Goal: Transaction & Acquisition: Book appointment/travel/reservation

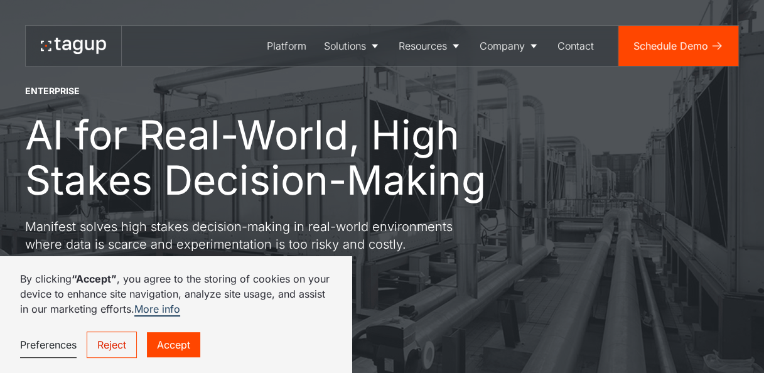
click at [165, 351] on link "Accept" at bounding box center [173, 344] width 53 height 25
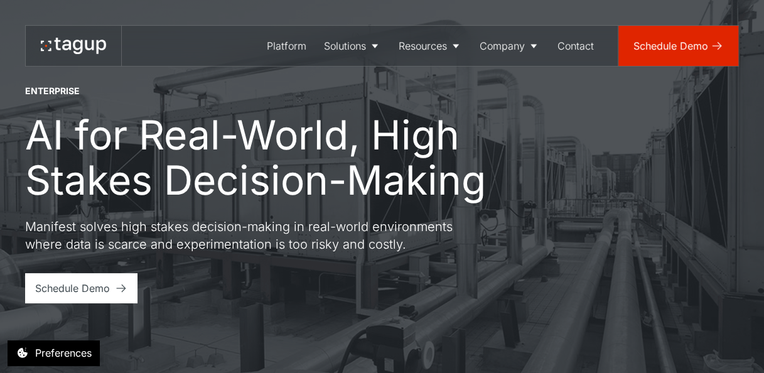
click at [665, 45] on div "Schedule Demo" at bounding box center [670, 45] width 75 height 15
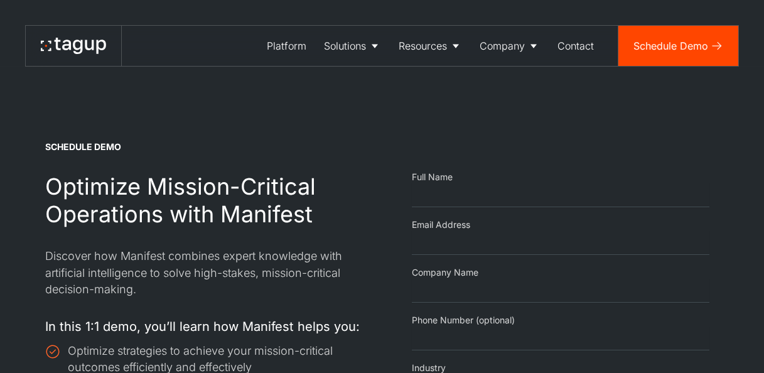
select select "Email Form"
